Goal: Information Seeking & Learning: Learn about a topic

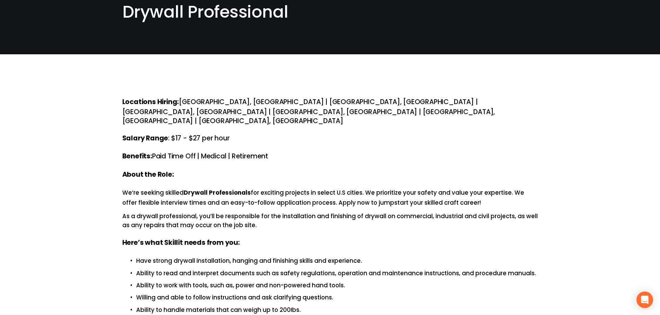
scroll to position [35, 0]
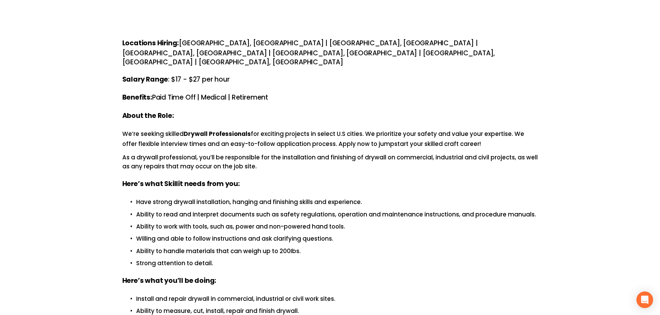
scroll to position [35, 0]
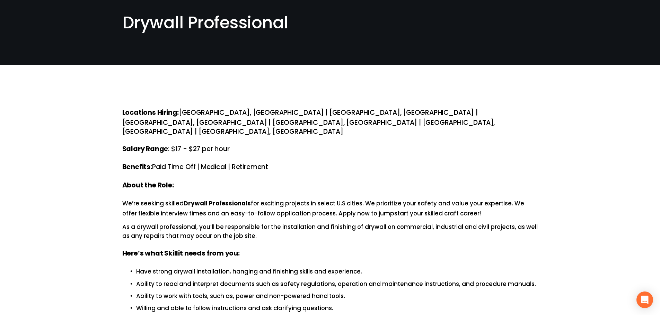
scroll to position [104, 0]
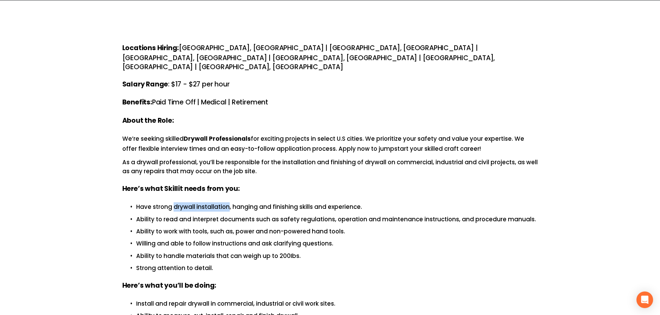
drag, startPoint x: 174, startPoint y: 188, endPoint x: 227, endPoint y: 190, distance: 53.0
click at [227, 203] on p "Have strong drywall installation, hanging and finishing skills and experience." at bounding box center [337, 207] width 402 height 9
copy p "drywall installation"
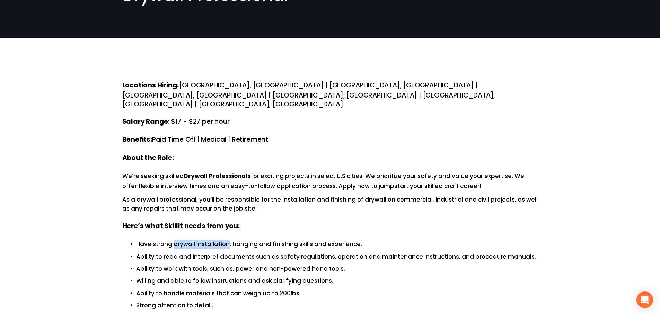
scroll to position [69, 0]
